Goal: Task Accomplishment & Management: Complete application form

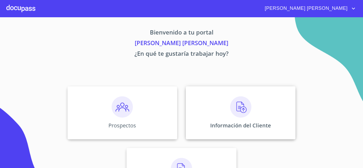
click at [238, 115] on img at bounding box center [240, 106] width 21 height 21
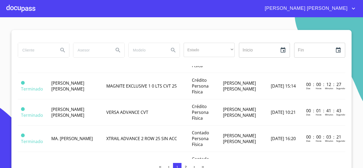
scroll to position [186, 0]
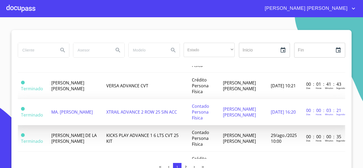
click at [80, 115] on span "MA. [PERSON_NAME]" at bounding box center [71, 112] width 41 height 6
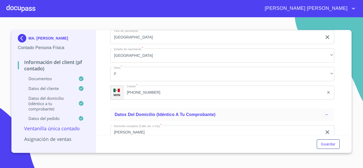
scroll to position [1009, 0]
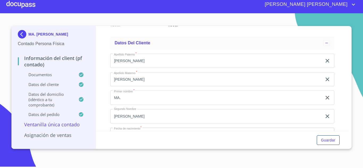
scroll to position [817, 0]
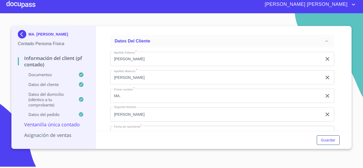
click at [36, 135] on p "Asignación de Ventas" at bounding box center [53, 135] width 71 height 6
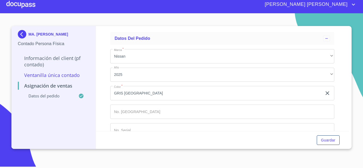
scroll to position [38, 0]
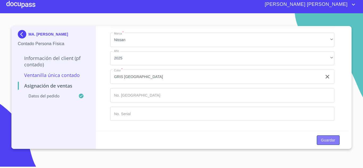
click at [327, 141] on span "Guardar" at bounding box center [328, 140] width 14 height 7
